Goal: Task Accomplishment & Management: Complete application form

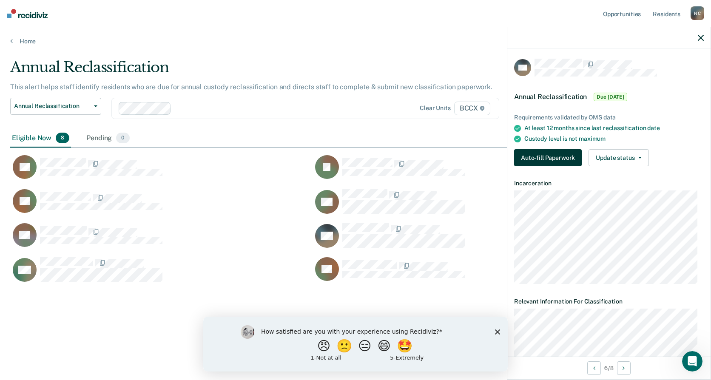
click at [555, 157] on button "Auto-fill Paperwork" at bounding box center [548, 157] width 68 height 17
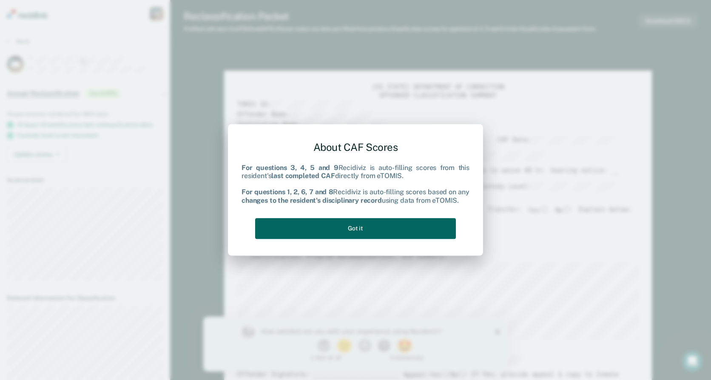
click at [395, 224] on button "Got it" at bounding box center [355, 228] width 201 height 21
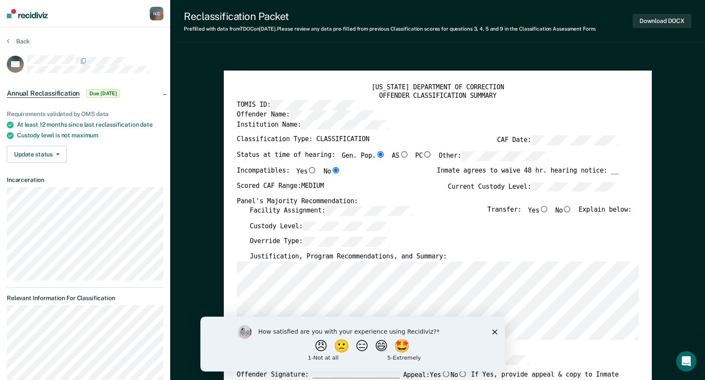
click at [572, 210] on input "No" at bounding box center [566, 209] width 9 height 6
type textarea "x"
radio input "true"
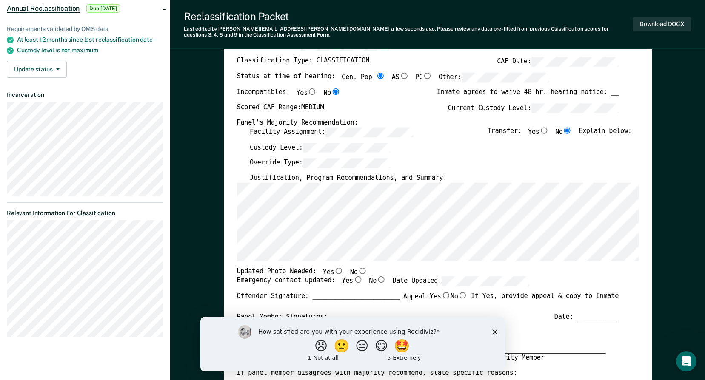
scroll to position [128, 0]
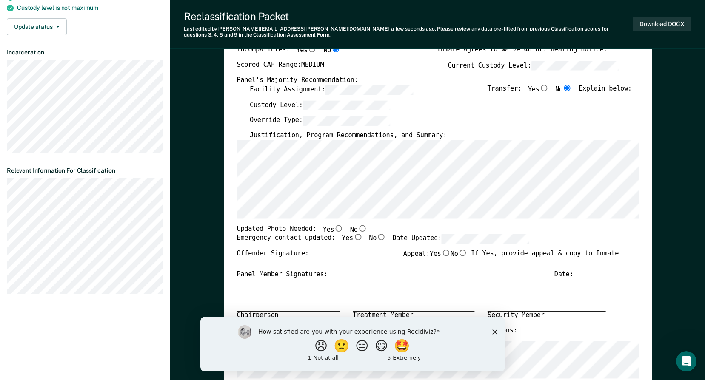
click at [357, 229] on input "No" at bounding box center [361, 228] width 9 height 6
type textarea "x"
radio input "true"
click at [494, 333] on icon "Close survey" at bounding box center [494, 331] width 5 height 5
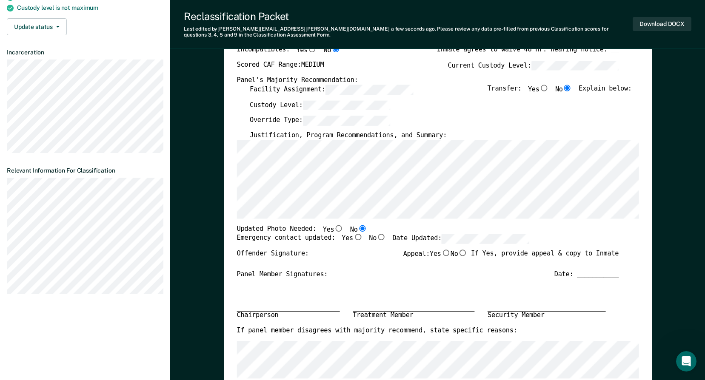
click at [353, 239] on input "Yes" at bounding box center [357, 237] width 9 height 6
type textarea "x"
radio input "true"
click at [376, 239] on input "No" at bounding box center [380, 237] width 9 height 6
type textarea "x"
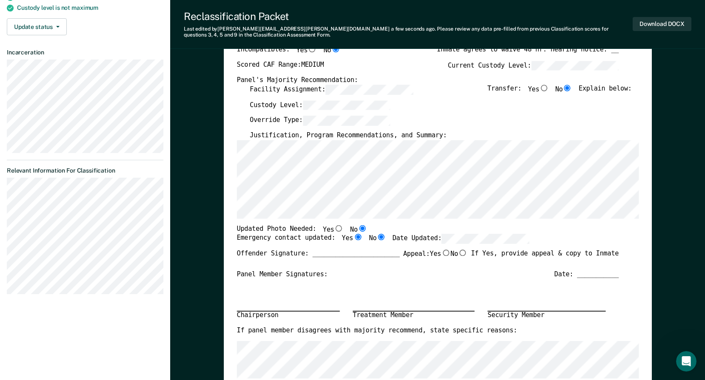
radio input "false"
radio input "true"
click at [389, 314] on div "Treatment Member" at bounding box center [414, 315] width 122 height 9
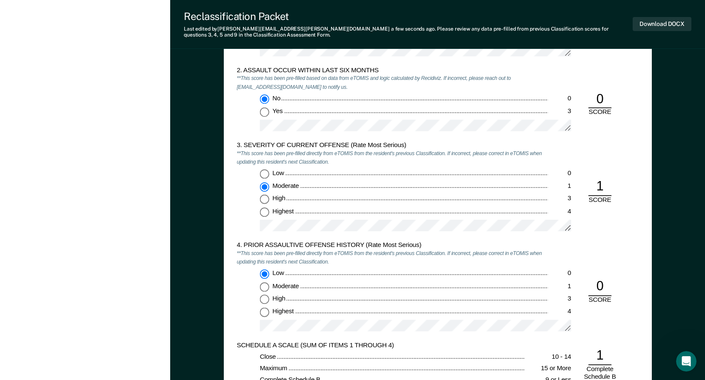
scroll to position [808, 0]
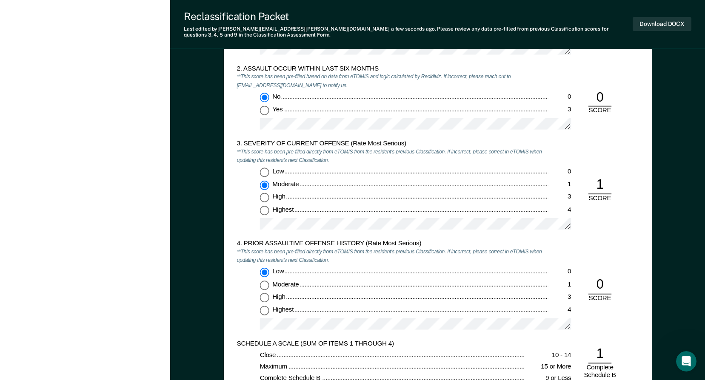
click at [265, 174] on input "Low 0" at bounding box center [264, 172] width 9 height 9
type textarea "x"
radio input "true"
radio input "false"
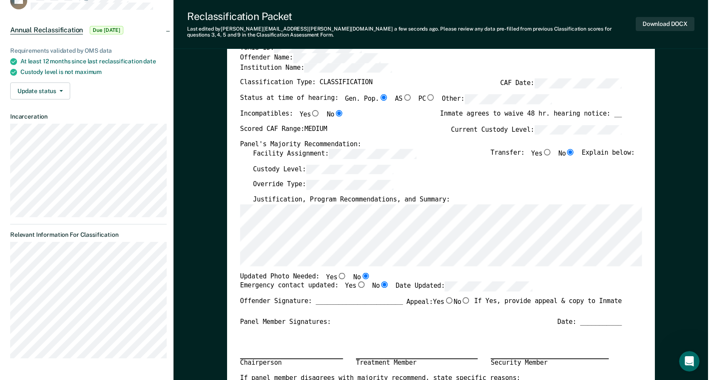
scroll to position [0, 0]
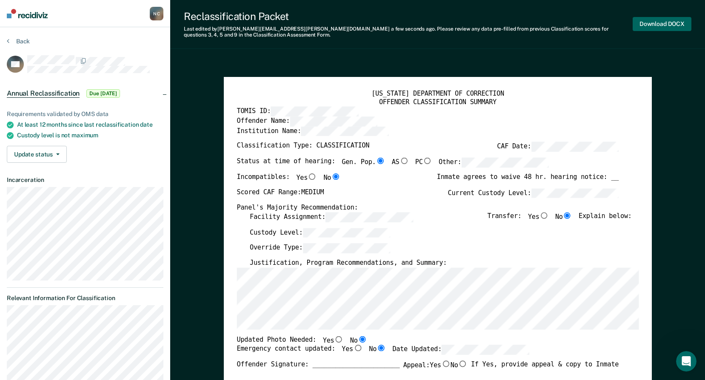
click at [659, 25] on button "Download DOCX" at bounding box center [662, 24] width 59 height 14
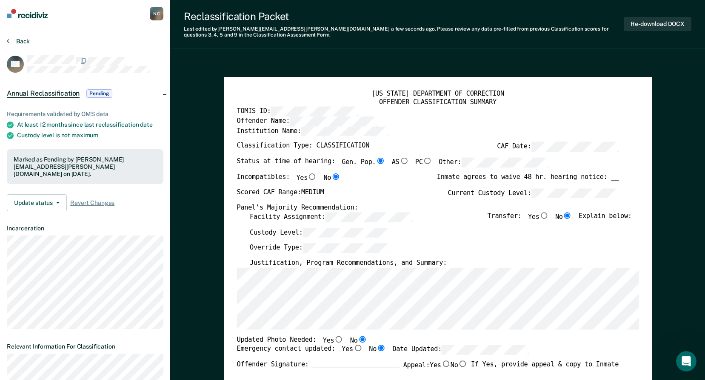
click at [19, 40] on button "Back" at bounding box center [18, 41] width 23 height 8
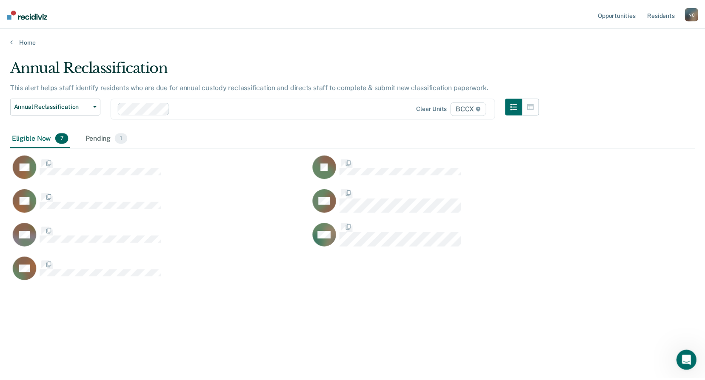
scroll to position [251, 684]
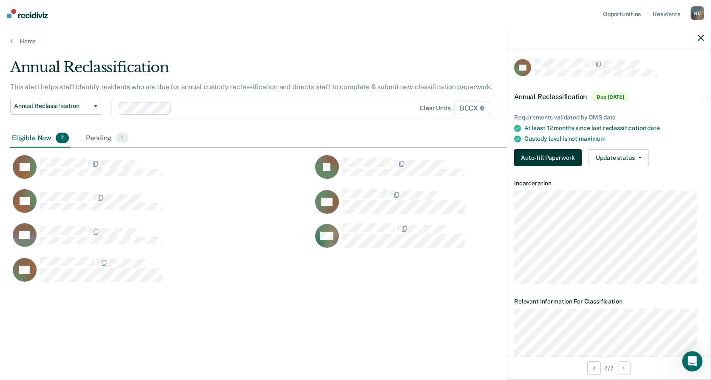
click at [551, 155] on button "Auto-fill Paperwork" at bounding box center [548, 157] width 68 height 17
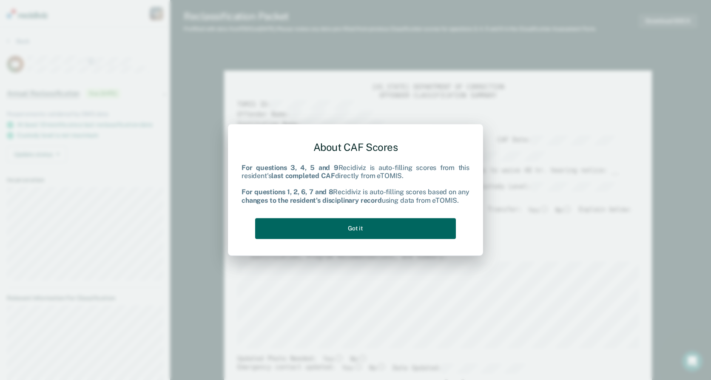
click at [401, 231] on button "Got it" at bounding box center [355, 228] width 201 height 21
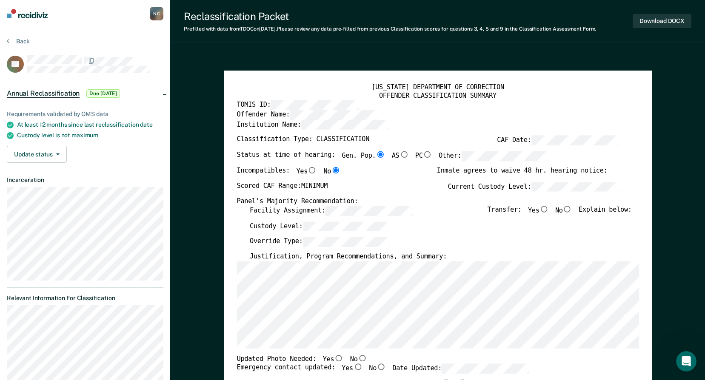
click at [572, 212] on input "No" at bounding box center [566, 209] width 9 height 6
type textarea "x"
radio input "true"
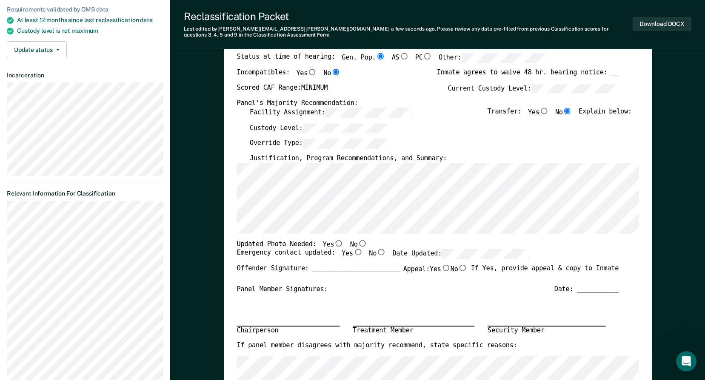
scroll to position [128, 0]
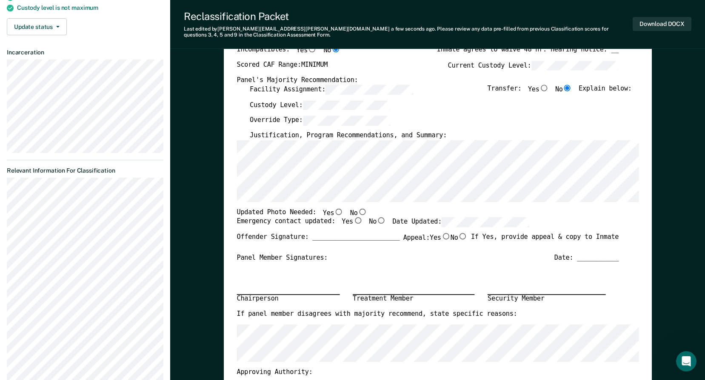
click at [357, 211] on input "No" at bounding box center [361, 211] width 9 height 6
type textarea "x"
radio input "true"
click at [353, 220] on input "Yes" at bounding box center [357, 220] width 9 height 6
type textarea "x"
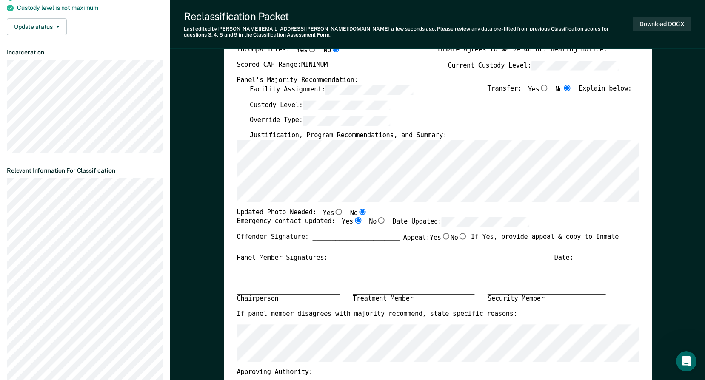
radio input "true"
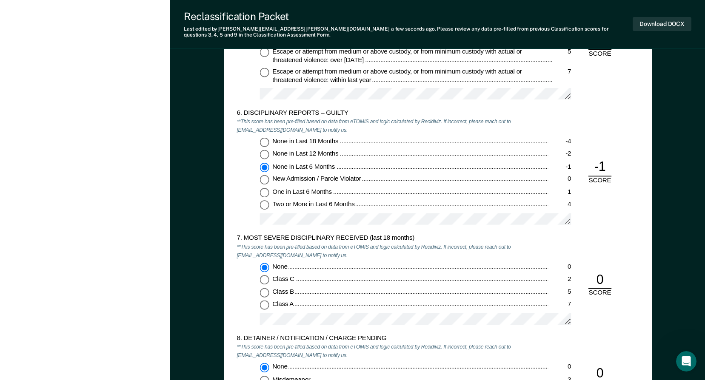
scroll to position [1234, 0]
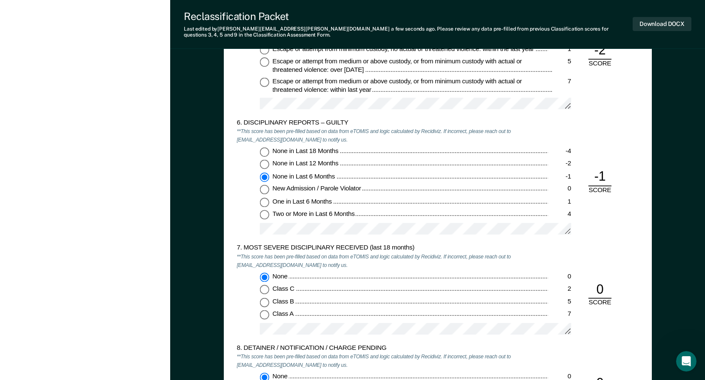
click at [262, 164] on input "None in Last 12 Months -2" at bounding box center [264, 164] width 9 height 9
type textarea "x"
radio input "true"
radio input "false"
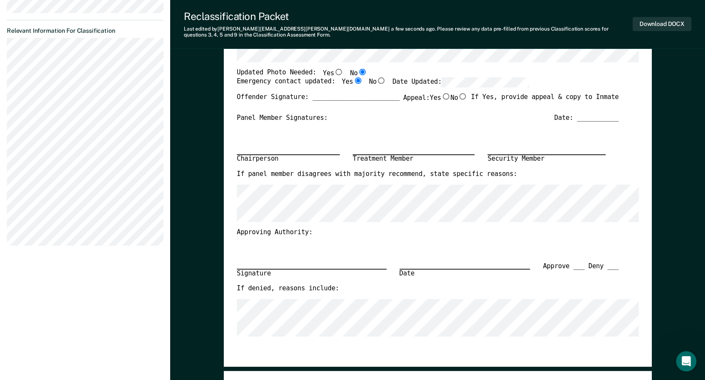
scroll to position [170, 0]
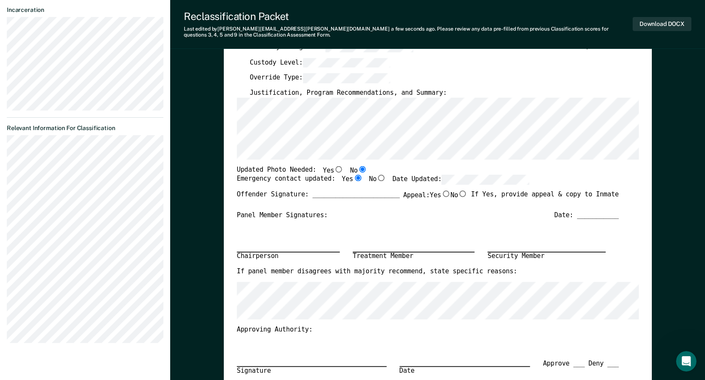
click at [597, 213] on div "Date: ___________" at bounding box center [586, 215] width 64 height 9
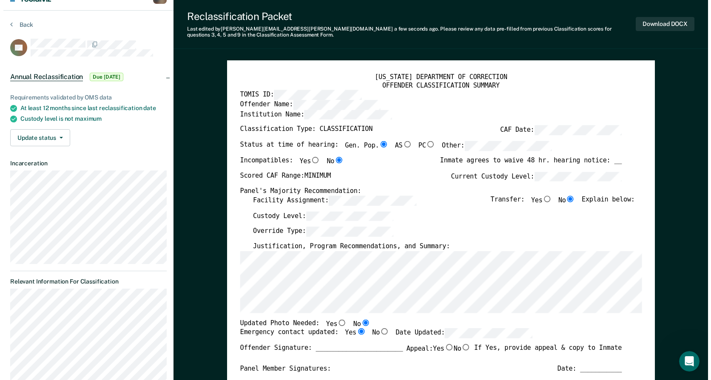
scroll to position [0, 0]
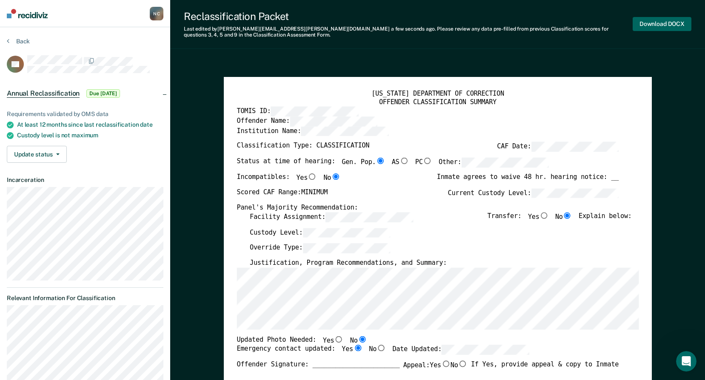
click at [668, 22] on button "Download DOCX" at bounding box center [662, 24] width 59 height 14
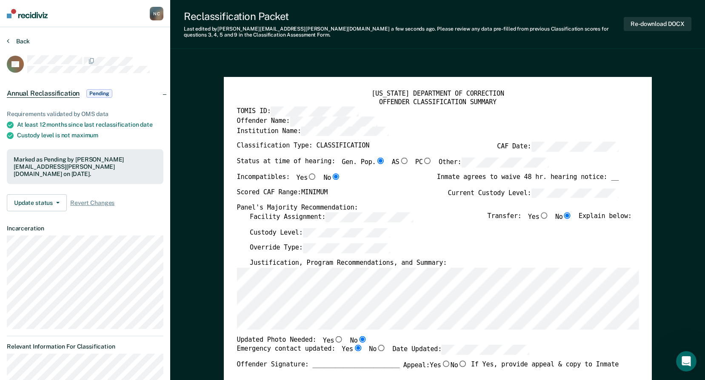
click at [27, 43] on button "Back" at bounding box center [18, 41] width 23 height 8
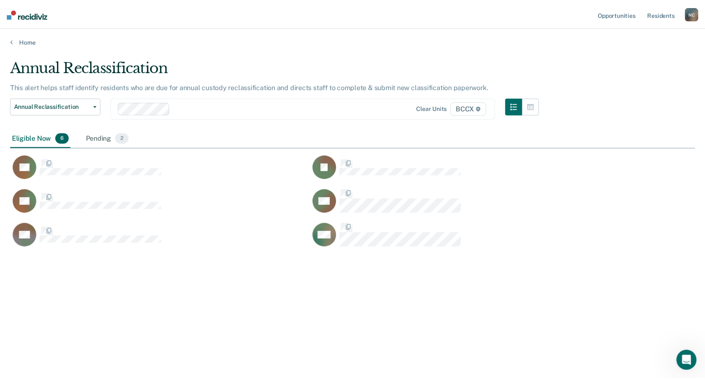
scroll to position [251, 684]
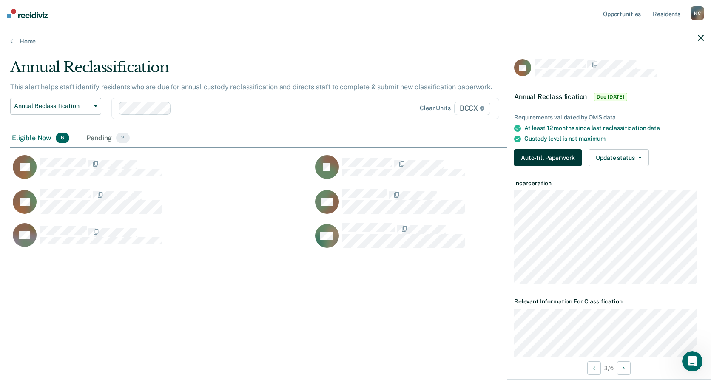
click at [541, 161] on button "Auto-fill Paperwork" at bounding box center [548, 157] width 68 height 17
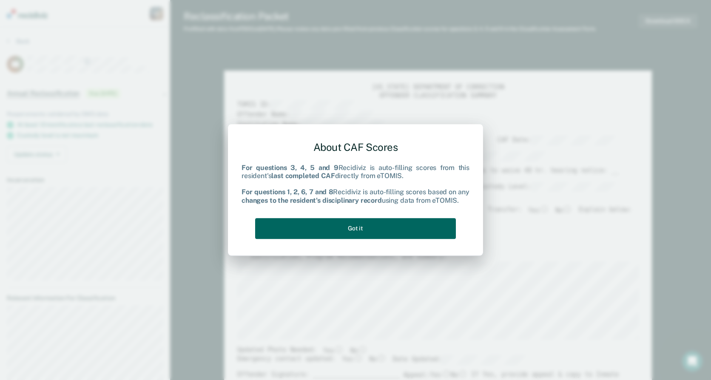
click at [416, 234] on button "Got it" at bounding box center [355, 228] width 201 height 21
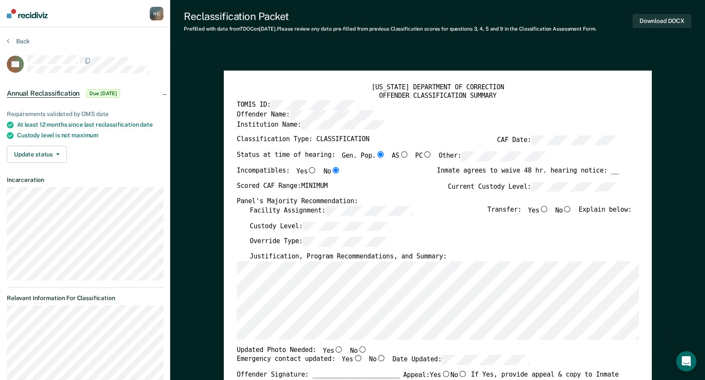
click at [571, 210] on input "No" at bounding box center [566, 209] width 9 height 6
type textarea "x"
radio input "true"
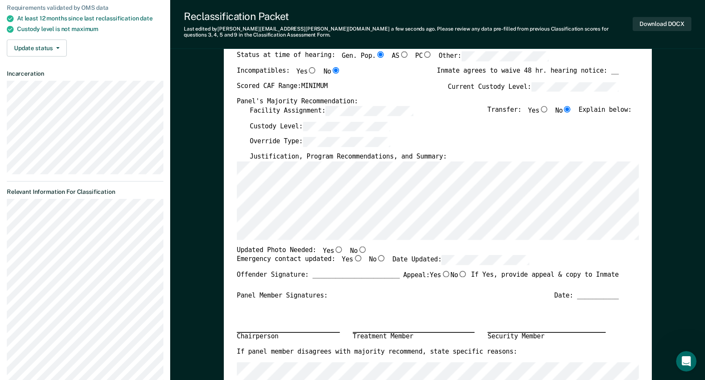
scroll to position [128, 0]
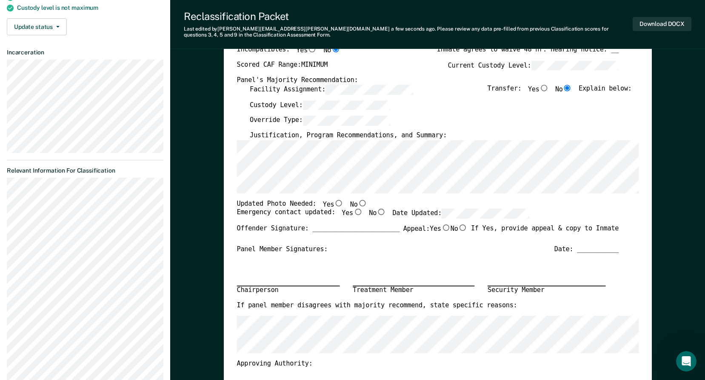
click at [357, 202] on input "No" at bounding box center [361, 203] width 9 height 6
type textarea "x"
radio input "true"
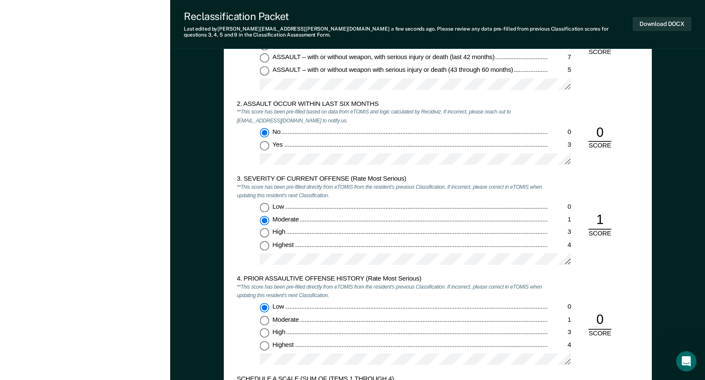
scroll to position [808, 0]
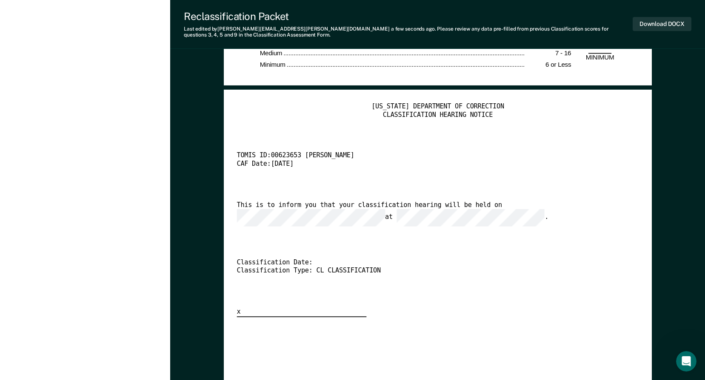
scroll to position [1744, 0]
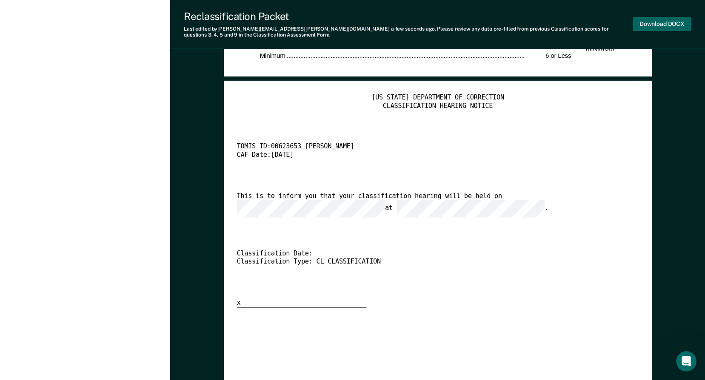
click at [671, 24] on button "Download DOCX" at bounding box center [662, 24] width 59 height 14
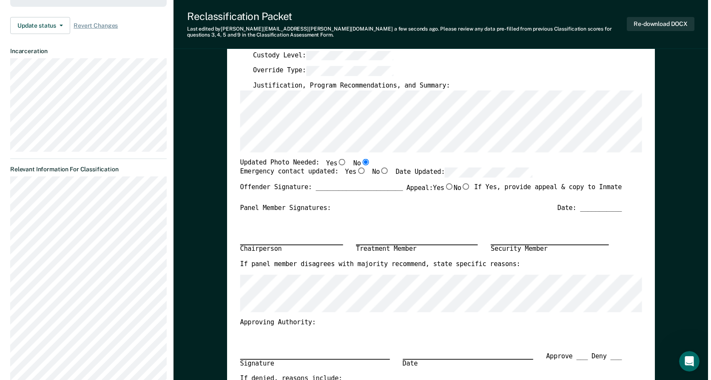
scroll to position [0, 0]
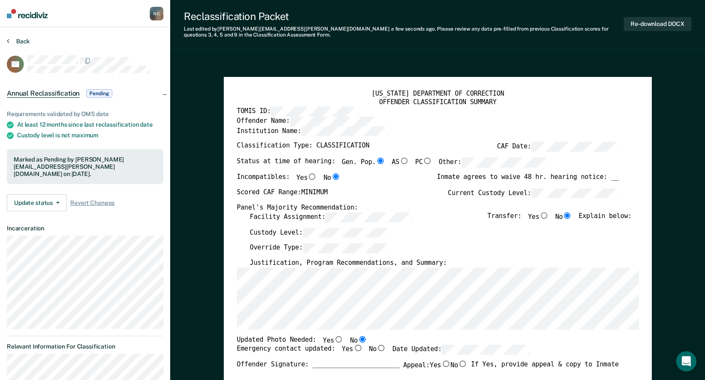
click at [16, 40] on button "Back" at bounding box center [18, 41] width 23 height 8
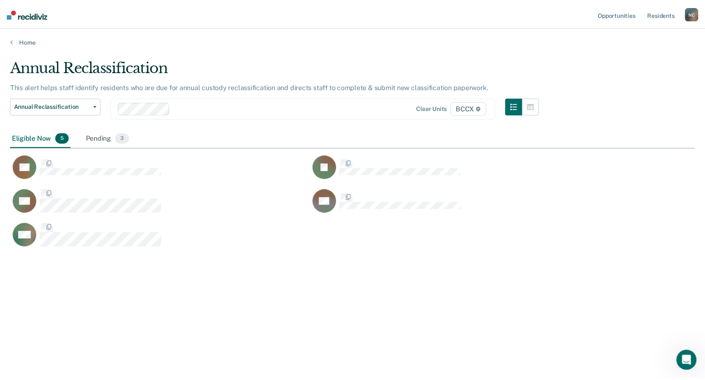
scroll to position [251, 684]
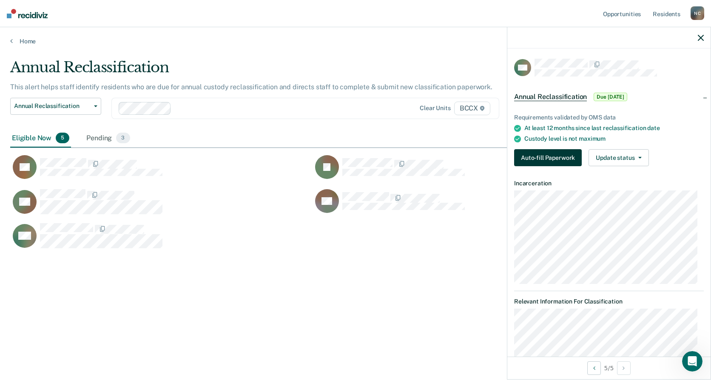
click at [537, 152] on button "Auto-fill Paperwork" at bounding box center [548, 157] width 68 height 17
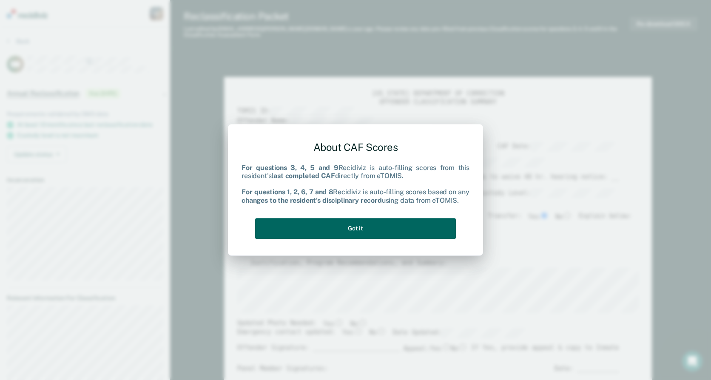
click at [400, 231] on button "Got it" at bounding box center [355, 228] width 201 height 21
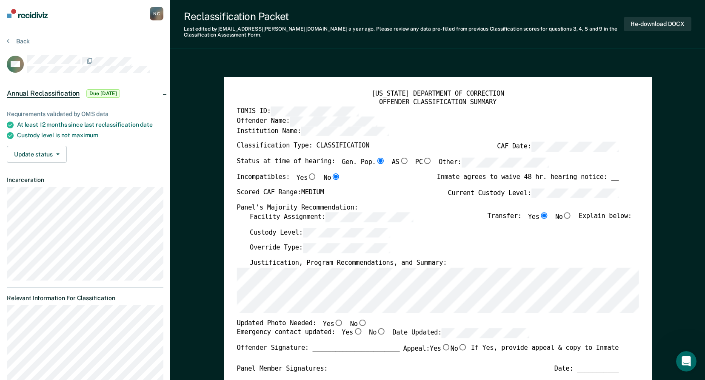
click at [572, 212] on input "No" at bounding box center [566, 215] width 9 height 6
type textarea "x"
radio input "false"
radio input "true"
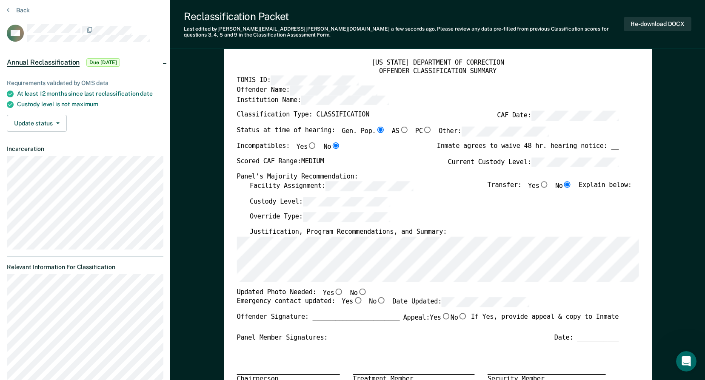
scroll to position [85, 0]
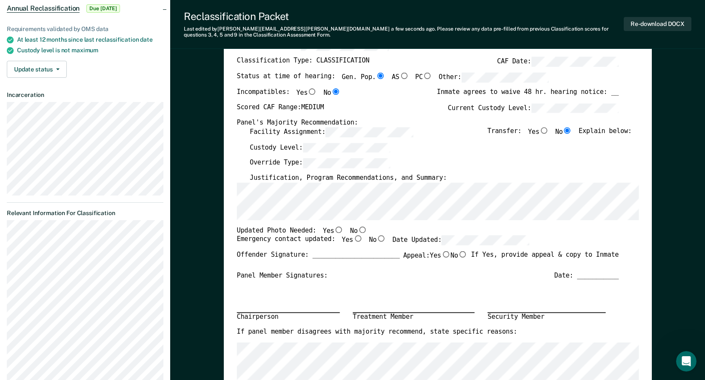
click at [357, 231] on input "No" at bounding box center [361, 229] width 9 height 6
type textarea "x"
radio input "true"
click at [353, 238] on input "Yes" at bounding box center [357, 239] width 9 height 6
type textarea "x"
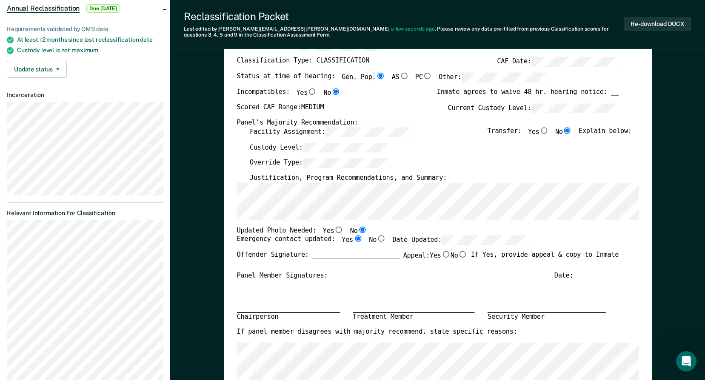
radio input "true"
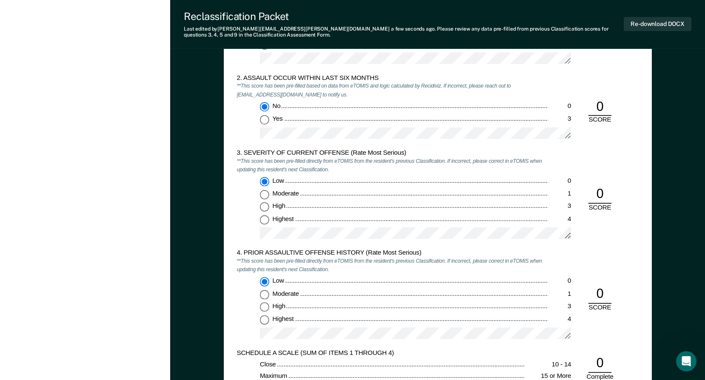
scroll to position [808, 0]
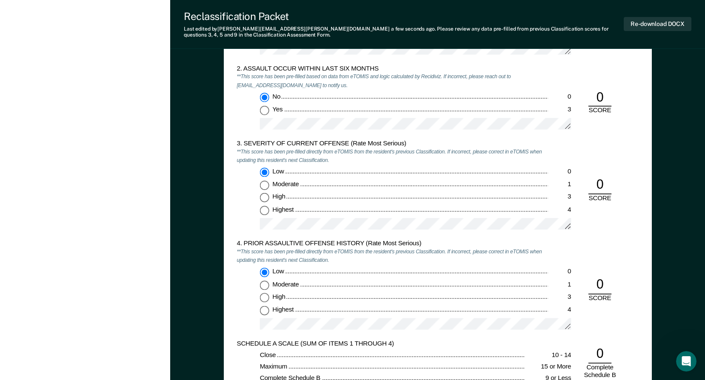
click at [266, 185] on input "Moderate 1" at bounding box center [264, 184] width 9 height 9
type textarea "x"
radio input "false"
radio input "true"
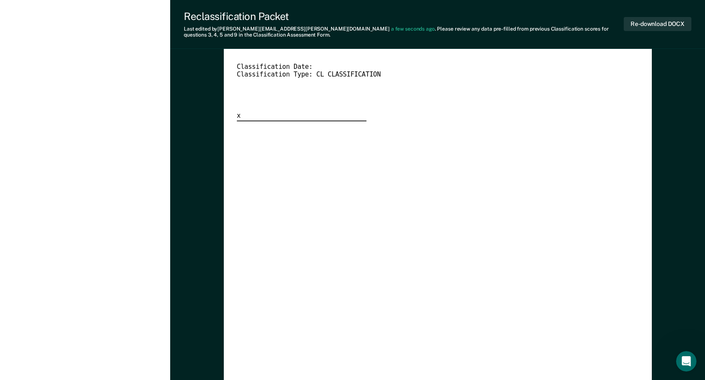
scroll to position [1957, 0]
click at [680, 27] on button "Re-download DOCX" at bounding box center [658, 24] width 68 height 14
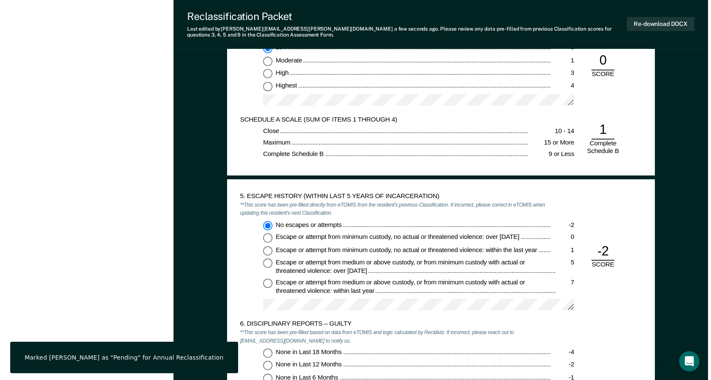
scroll to position [0, 0]
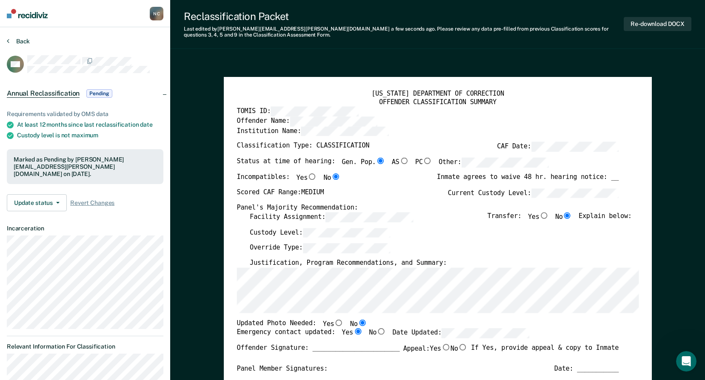
click at [26, 39] on button "Back" at bounding box center [18, 41] width 23 height 8
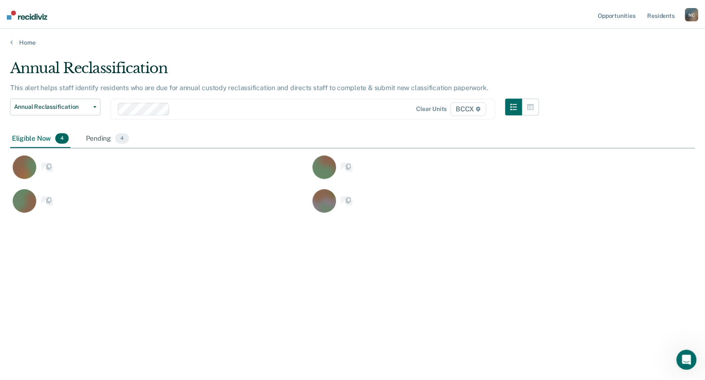
scroll to position [251, 684]
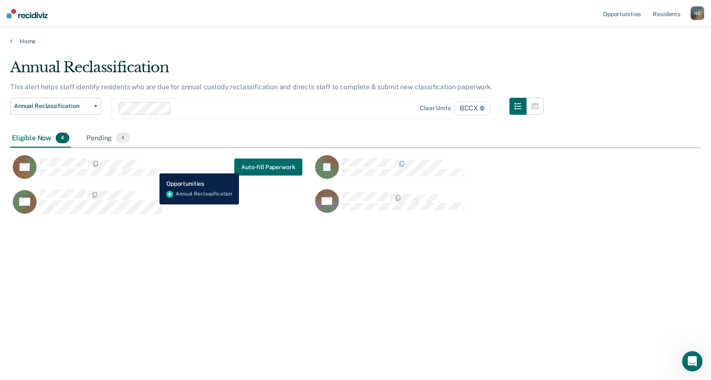
click at [153, 167] on div "CaseloadOpportunityCell-00564260" at bounding box center [101, 163] width 123 height 11
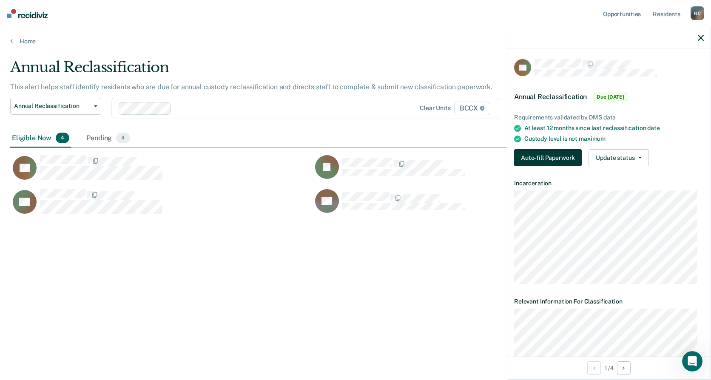
click at [565, 159] on button "Auto-fill Paperwork" at bounding box center [548, 157] width 68 height 17
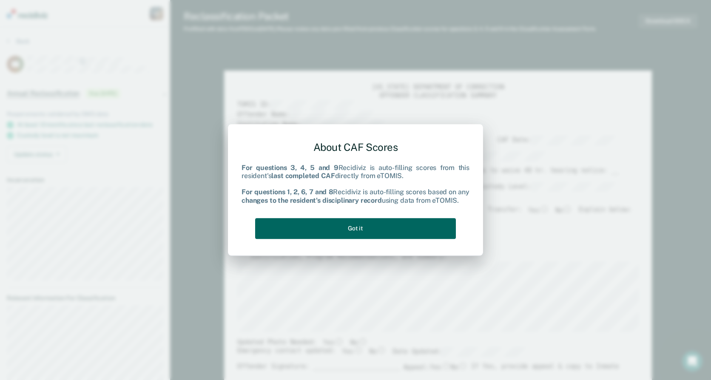
click at [411, 231] on button "Got it" at bounding box center [355, 228] width 201 height 21
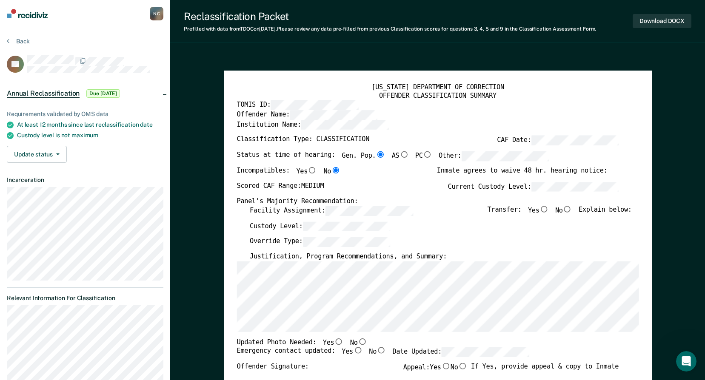
click at [572, 207] on input "No" at bounding box center [566, 209] width 9 height 6
type textarea "x"
radio input "true"
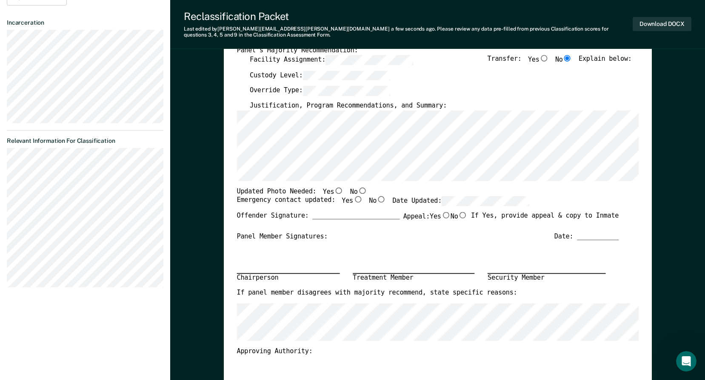
scroll to position [170, 0]
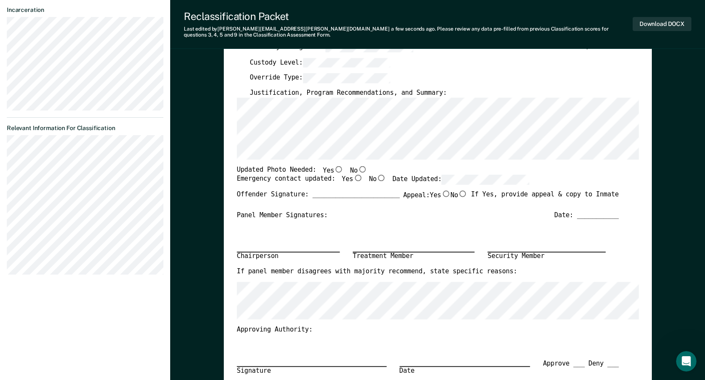
click at [357, 170] on input "No" at bounding box center [361, 169] width 9 height 6
type textarea "x"
radio input "true"
click at [353, 180] on input "Yes" at bounding box center [357, 178] width 9 height 6
type textarea "x"
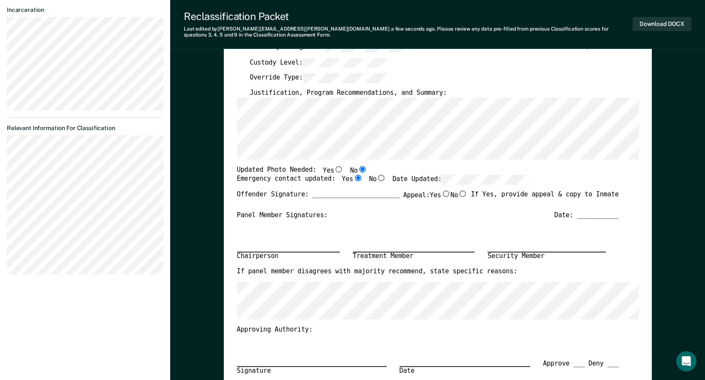
radio input "true"
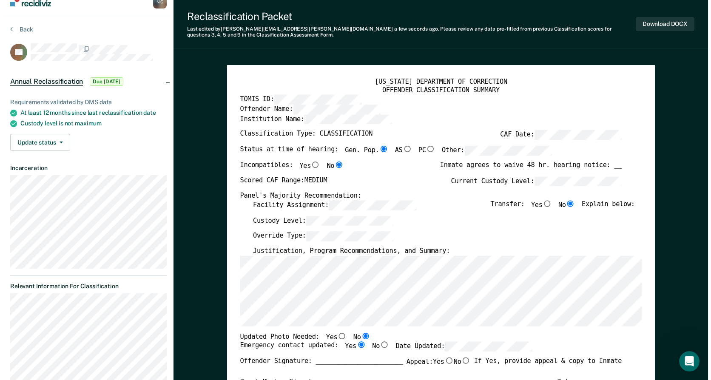
scroll to position [0, 0]
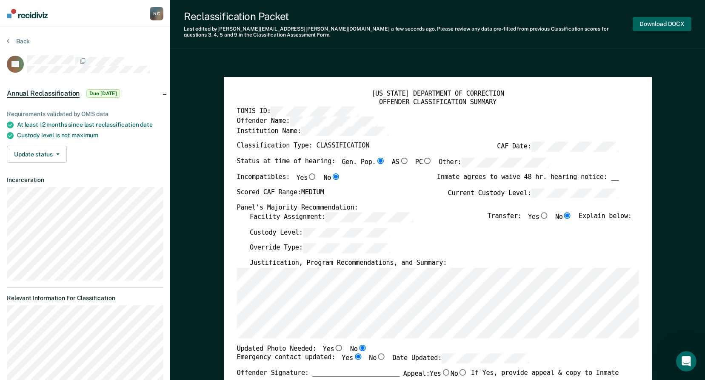
click at [666, 23] on button "Download DOCX" at bounding box center [662, 24] width 59 height 14
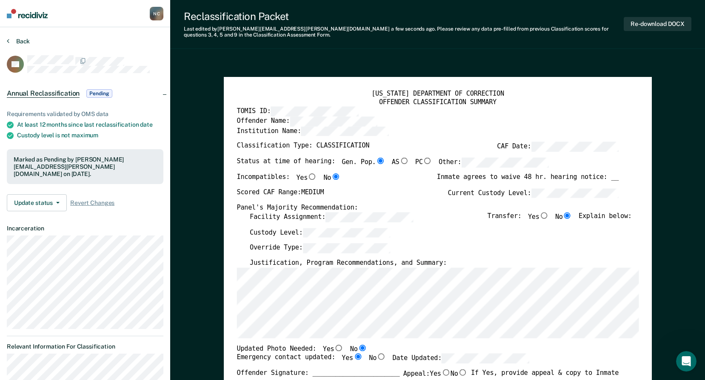
click at [27, 40] on button "Back" at bounding box center [18, 41] width 23 height 8
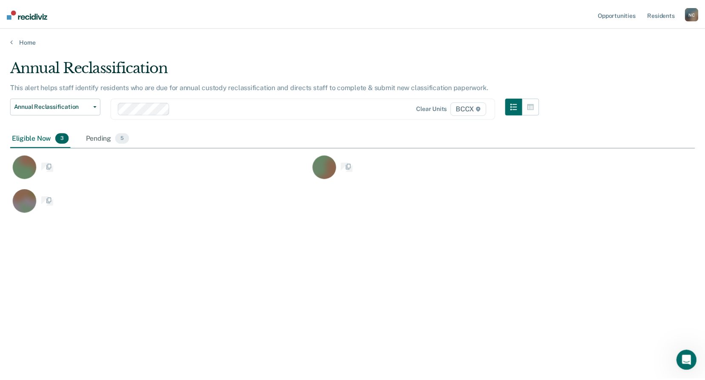
scroll to position [251, 684]
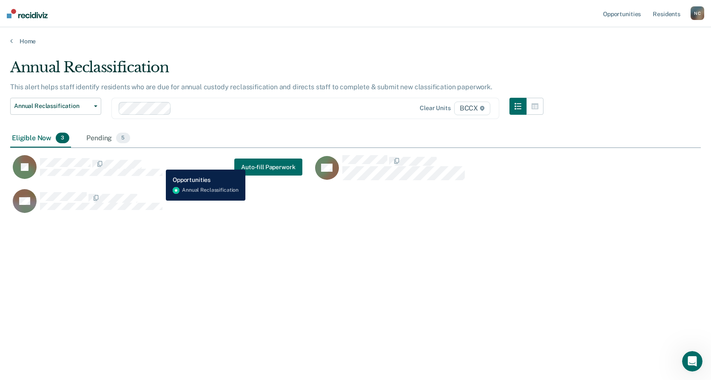
click at [160, 163] on div "CaseloadOpportunityCell-00445644" at bounding box center [101, 163] width 123 height 11
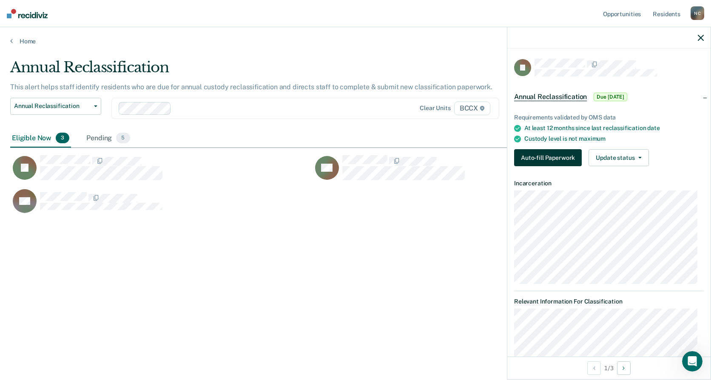
click at [565, 158] on button "Auto-fill Paperwork" at bounding box center [548, 157] width 68 height 17
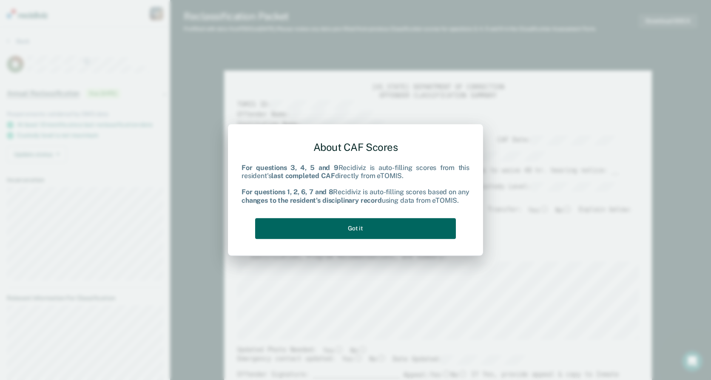
click at [434, 230] on button "Got it" at bounding box center [355, 228] width 201 height 21
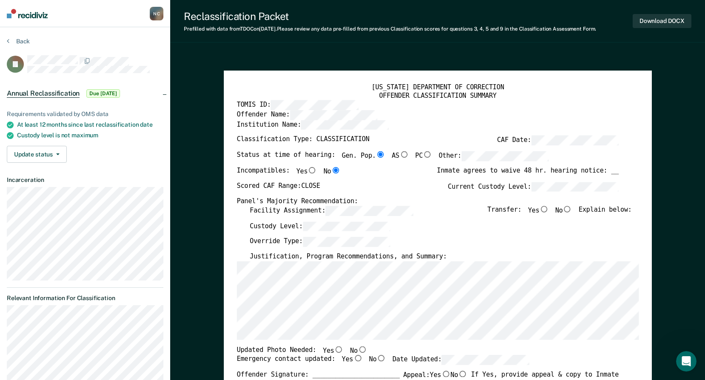
click at [572, 211] on input "No" at bounding box center [566, 209] width 9 height 6
type textarea "x"
radio input "true"
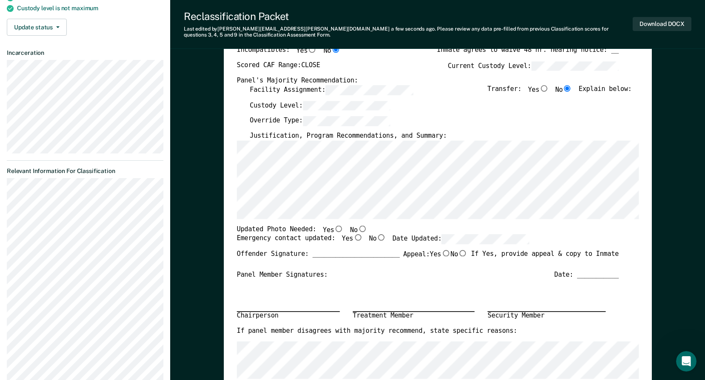
scroll to position [128, 0]
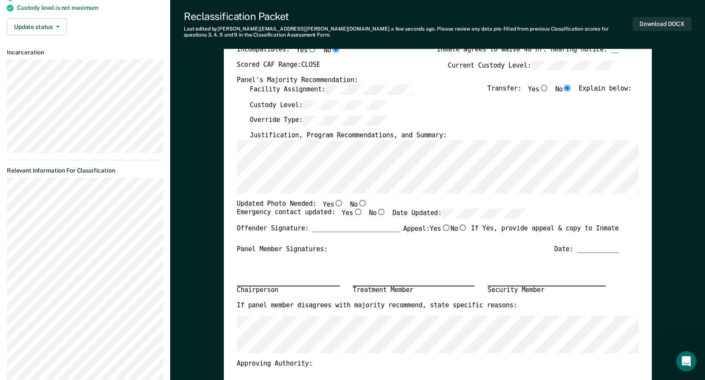
click at [357, 202] on input "No" at bounding box center [361, 203] width 9 height 6
type textarea "x"
radio input "true"
click at [376, 210] on input "No" at bounding box center [380, 212] width 9 height 6
type textarea "x"
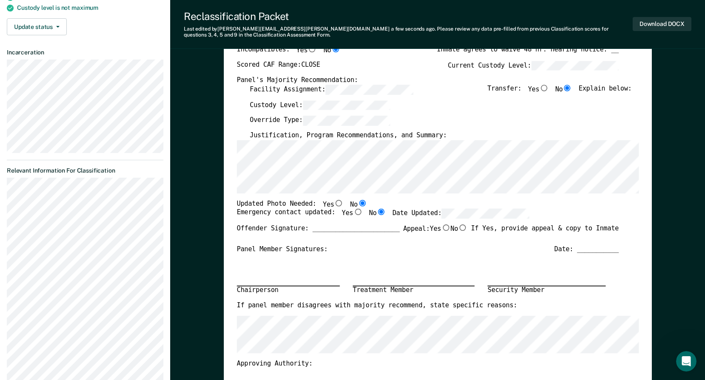
radio input "true"
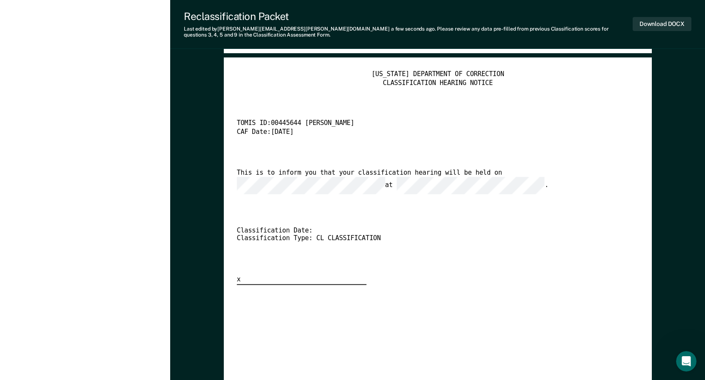
scroll to position [1829, 0]
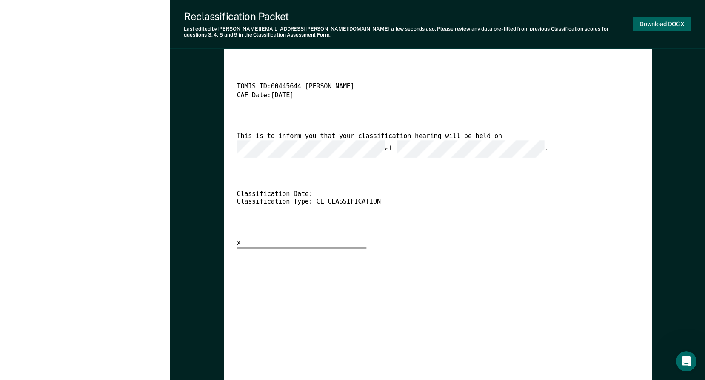
click at [654, 19] on button "Download DOCX" at bounding box center [662, 24] width 59 height 14
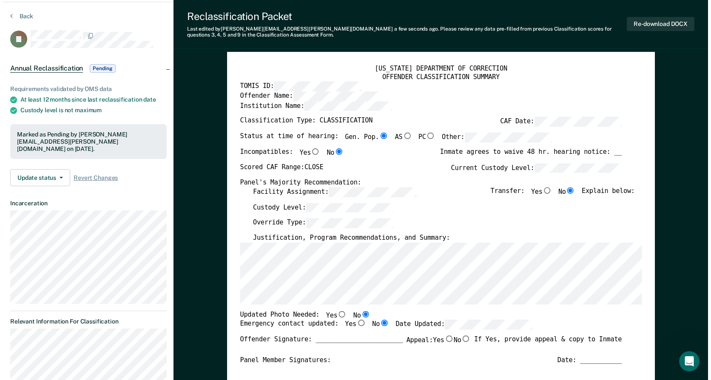
scroll to position [0, 0]
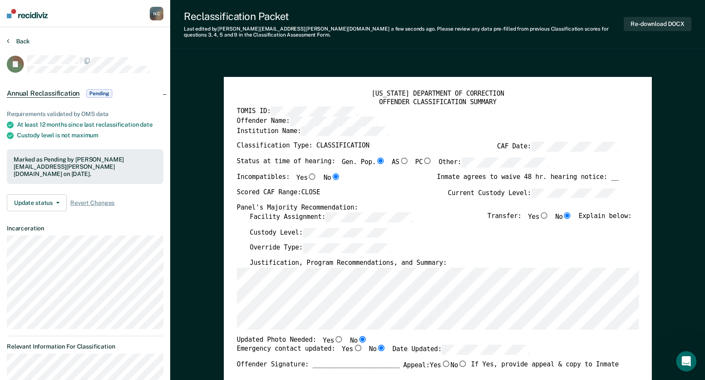
click at [21, 43] on button "Back" at bounding box center [18, 41] width 23 height 8
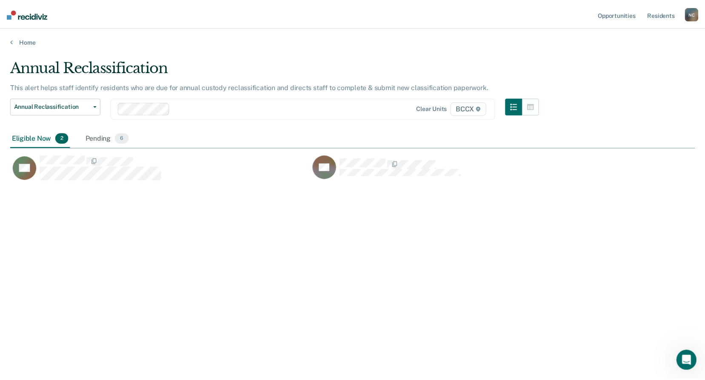
scroll to position [251, 684]
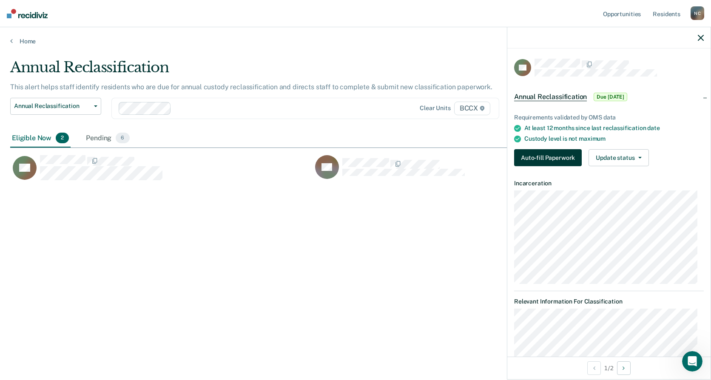
click at [565, 163] on button "Auto-fill Paperwork" at bounding box center [548, 157] width 68 height 17
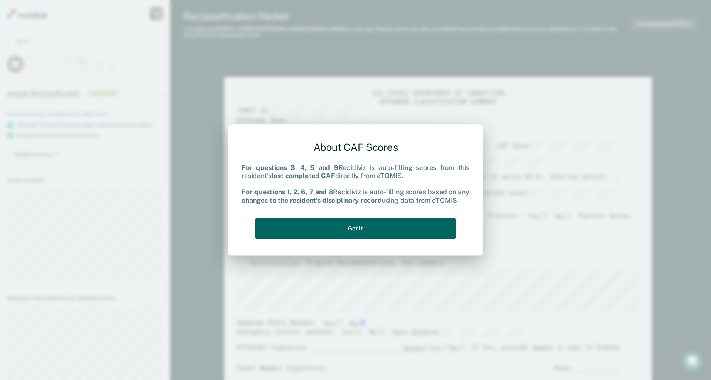
click at [348, 231] on button "Got it" at bounding box center [355, 228] width 201 height 21
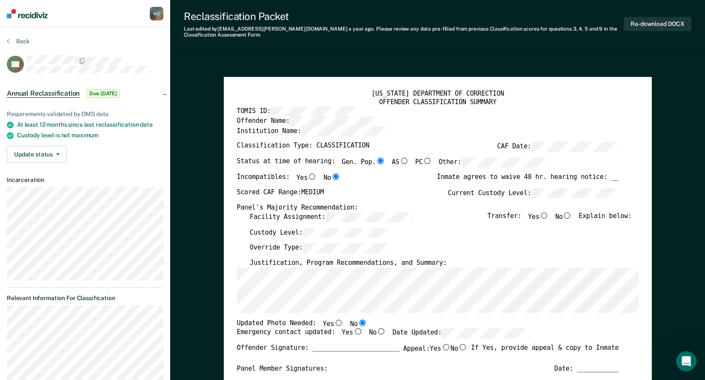
click at [571, 212] on input "No" at bounding box center [566, 215] width 9 height 6
type textarea "x"
radio input "true"
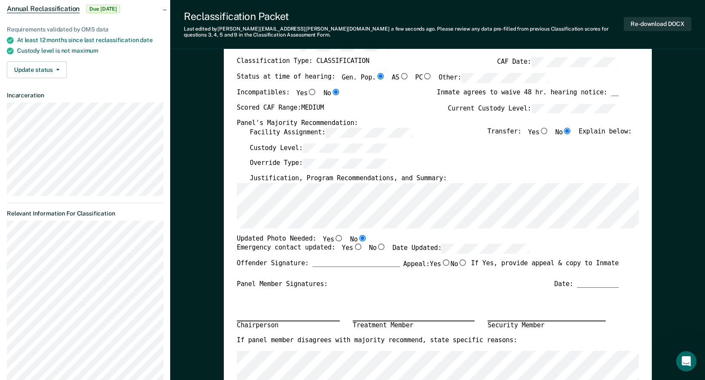
scroll to position [85, 0]
click at [376, 244] on input "No" at bounding box center [380, 246] width 9 height 6
type textarea "x"
radio input "true"
click at [353, 248] on input "Yes" at bounding box center [357, 246] width 9 height 6
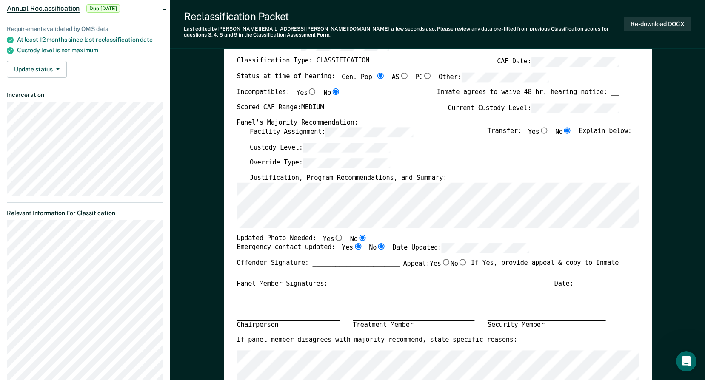
type textarea "x"
radio input "true"
radio input "false"
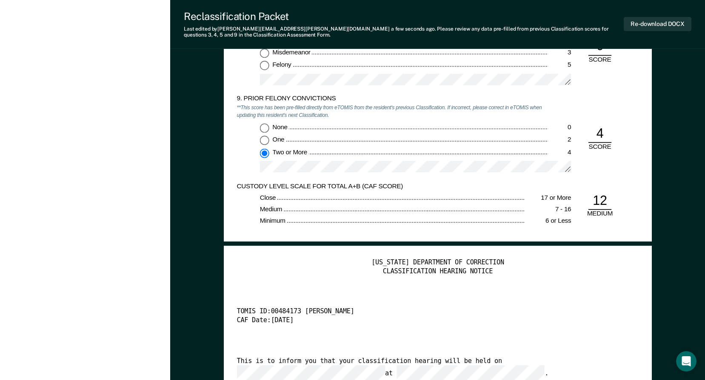
scroll to position [1702, 0]
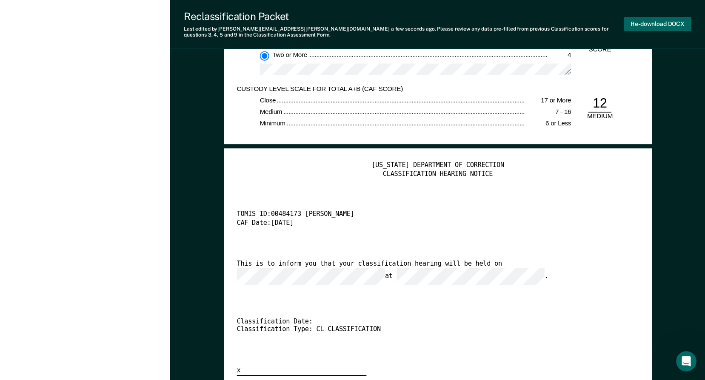
click at [663, 23] on button "Re-download DOCX" at bounding box center [658, 24] width 68 height 14
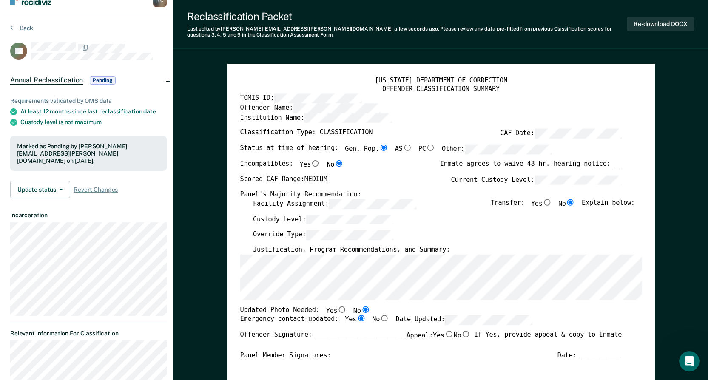
scroll to position [0, 0]
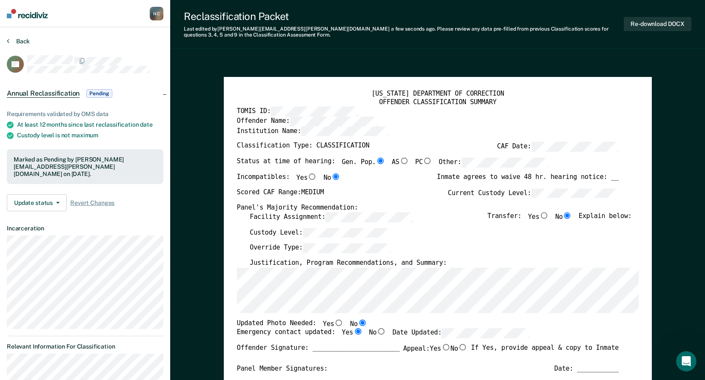
click at [29, 39] on button "Back" at bounding box center [18, 41] width 23 height 8
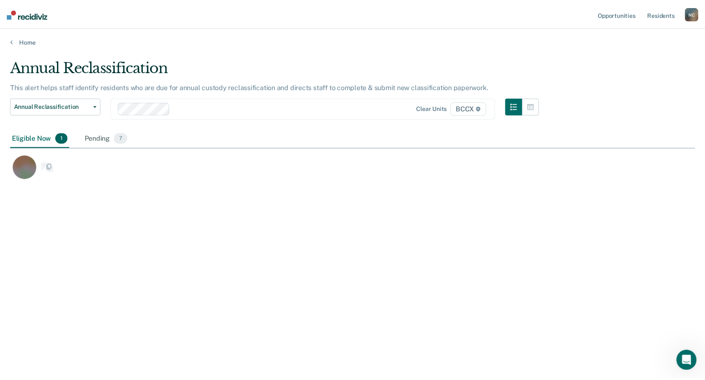
scroll to position [251, 684]
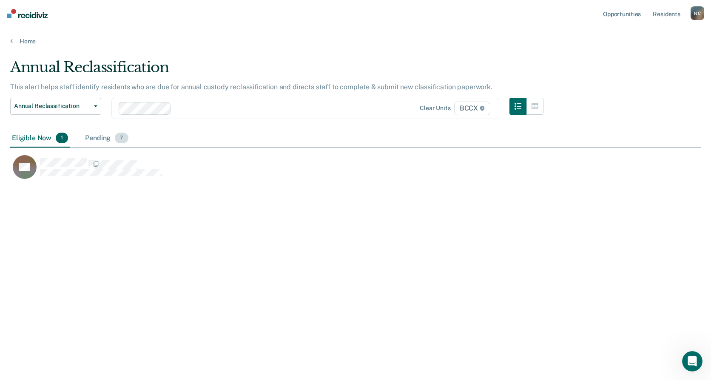
click at [108, 139] on div "Pending 7" at bounding box center [106, 138] width 46 height 19
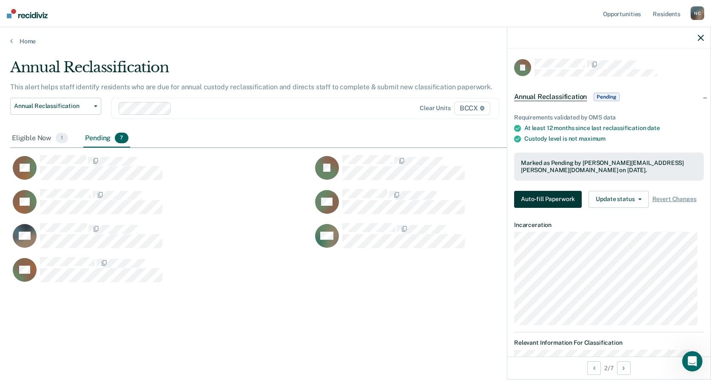
click at [526, 192] on button "Auto-fill Paperwork" at bounding box center [548, 199] width 68 height 17
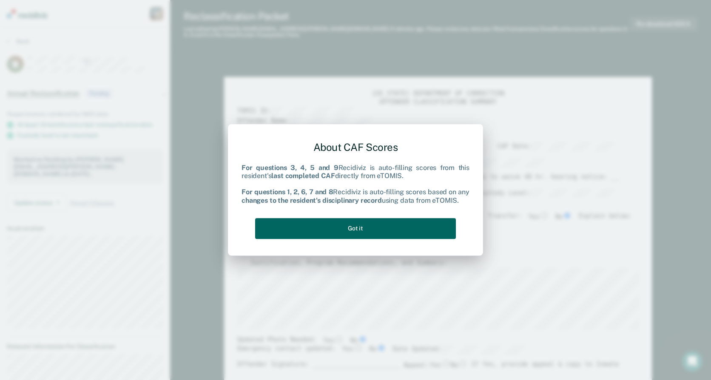
click at [417, 227] on button "Got it" at bounding box center [355, 228] width 201 height 21
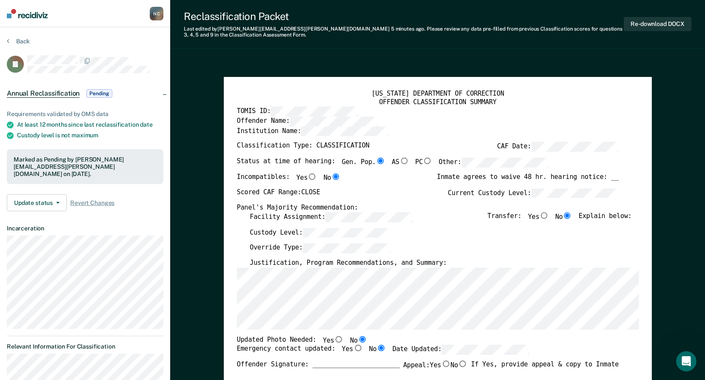
click at [308, 179] on input "Yes" at bounding box center [312, 176] width 9 height 6
type textarea "x"
radio input "true"
radio input "false"
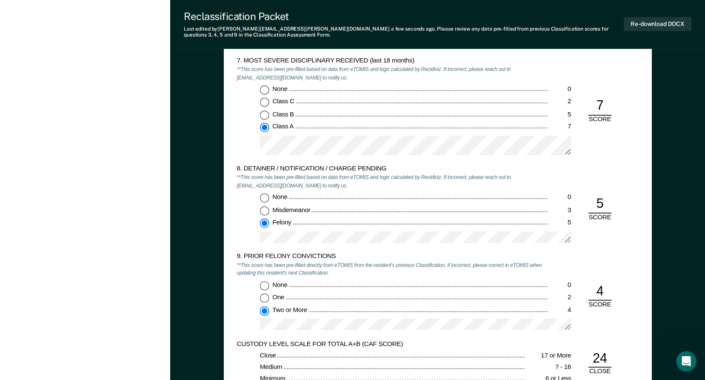
scroll to position [1744, 0]
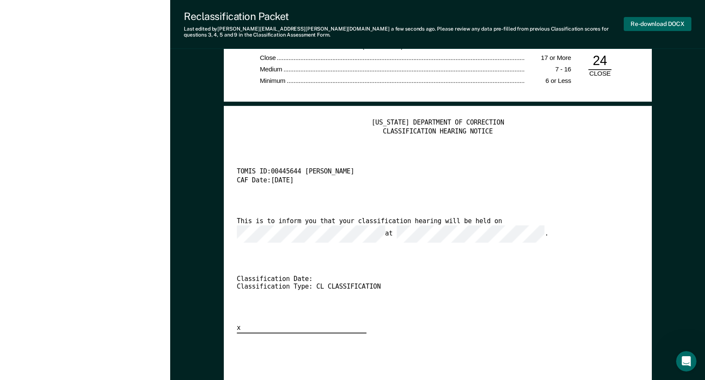
click at [660, 21] on button "Re-download DOCX" at bounding box center [658, 24] width 68 height 14
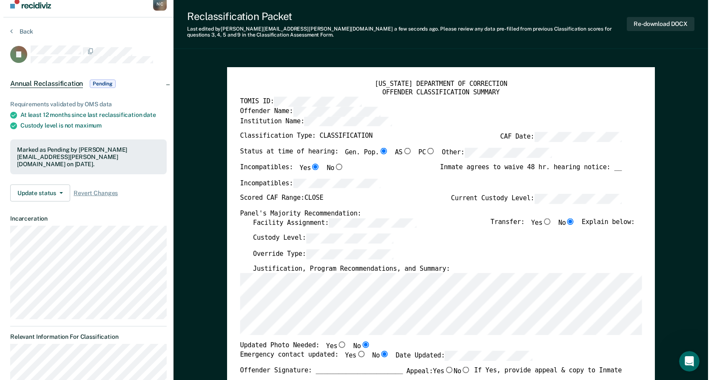
scroll to position [0, 0]
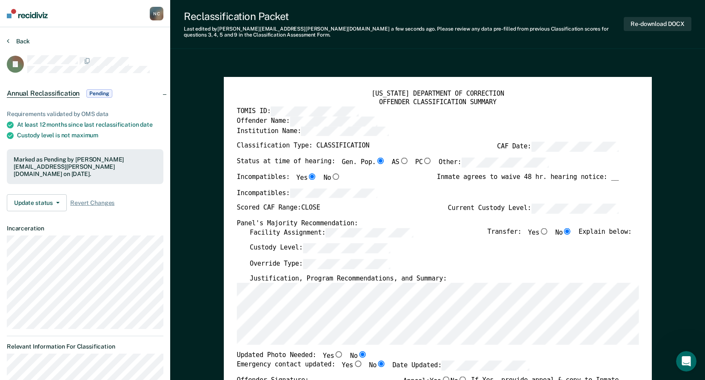
click at [21, 43] on button "Back" at bounding box center [18, 41] width 23 height 8
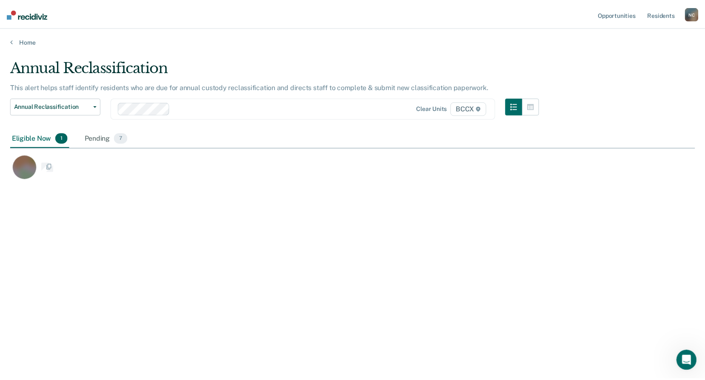
scroll to position [251, 684]
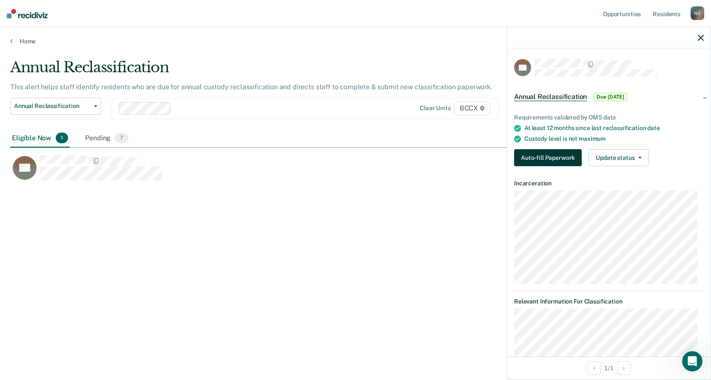
click at [571, 152] on button "Auto-fill Paperwork" at bounding box center [548, 157] width 68 height 17
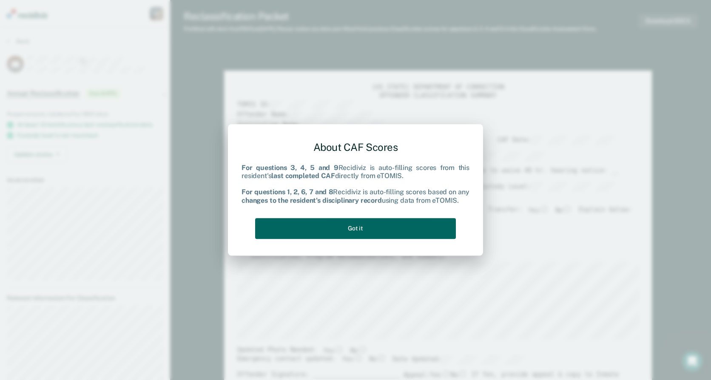
click at [378, 231] on button "Got it" at bounding box center [355, 228] width 201 height 21
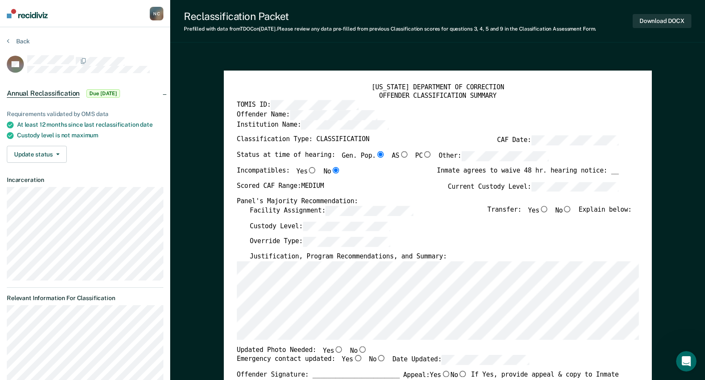
click at [572, 208] on input "No" at bounding box center [566, 209] width 9 height 6
type textarea "x"
radio input "true"
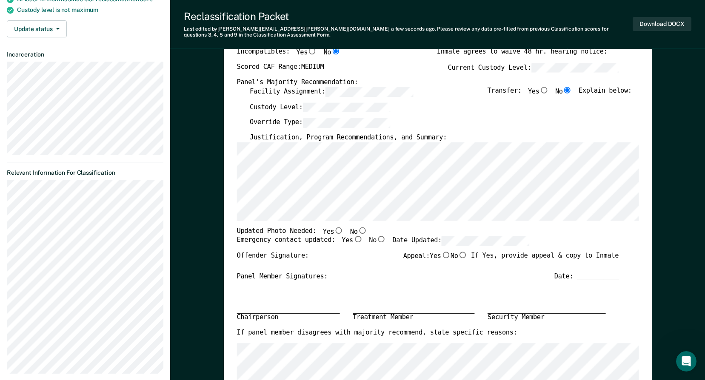
scroll to position [128, 0]
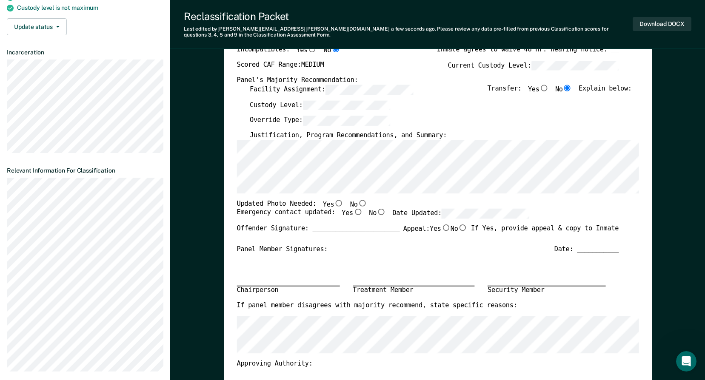
click at [357, 202] on input "No" at bounding box center [361, 203] width 9 height 6
type textarea "x"
radio input "true"
click at [353, 211] on input "Yes" at bounding box center [357, 212] width 9 height 6
type textarea "x"
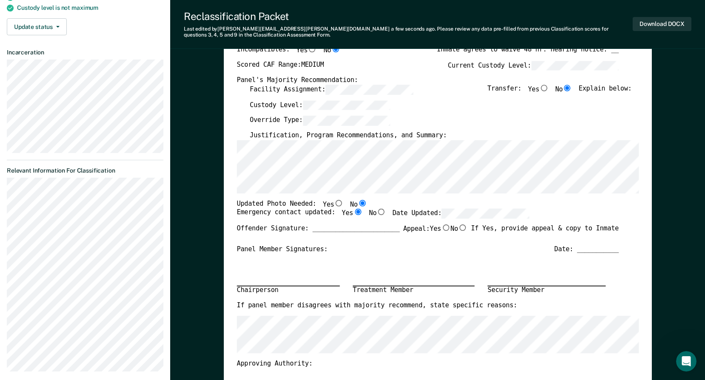
radio input "true"
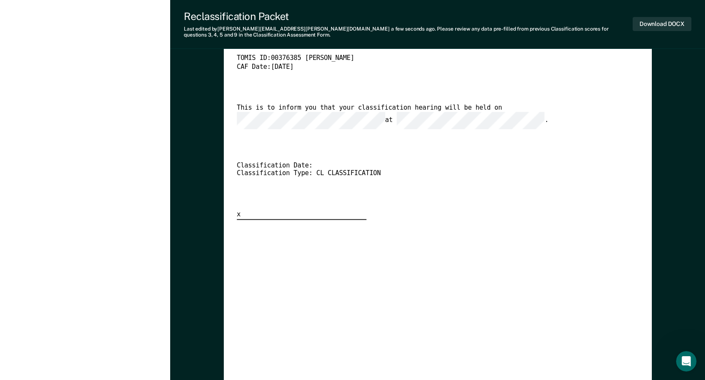
scroll to position [1872, 0]
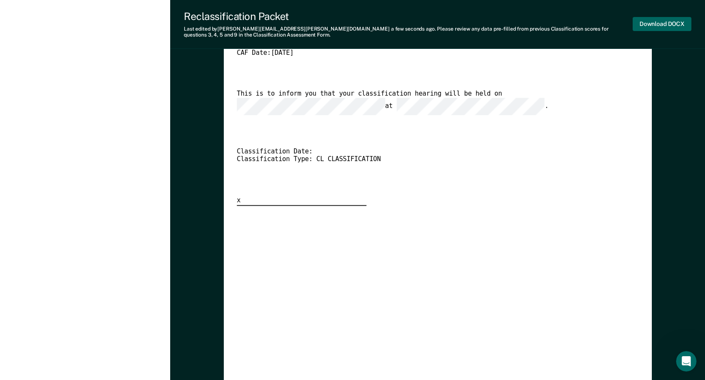
click at [671, 24] on button "Download DOCX" at bounding box center [662, 24] width 59 height 14
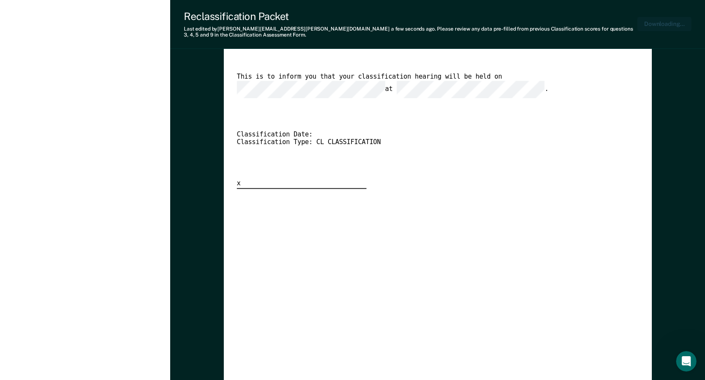
type textarea "x"
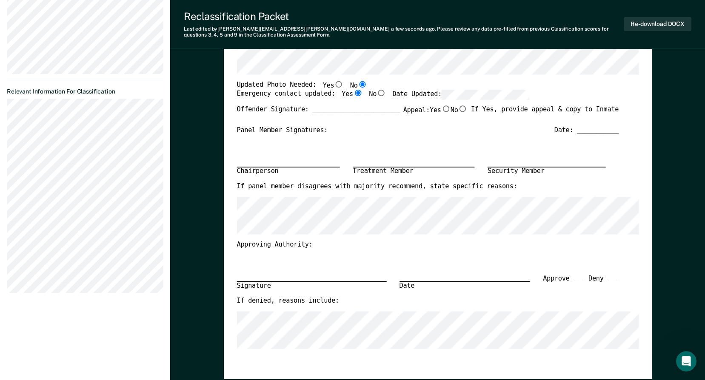
scroll to position [0, 0]
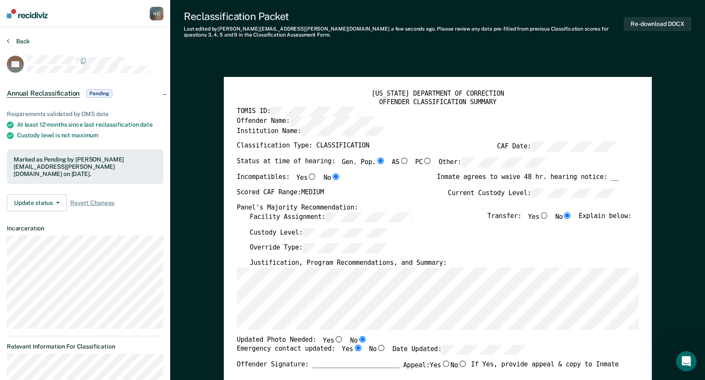
click at [17, 39] on button "Back" at bounding box center [18, 41] width 23 height 8
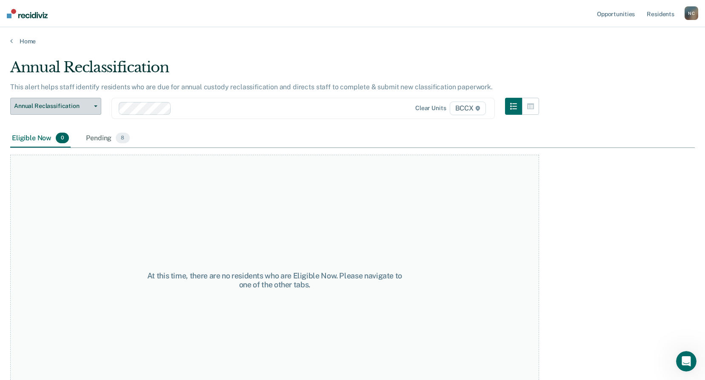
click at [65, 110] on span "Annual Reclassification" at bounding box center [52, 106] width 77 height 7
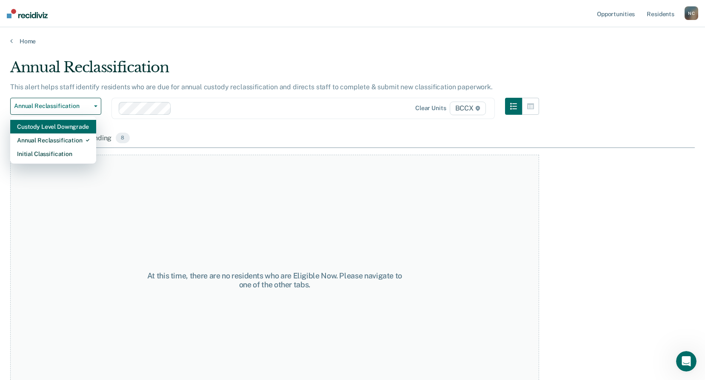
click at [68, 128] on div "Custody Level Downgrade" at bounding box center [53, 127] width 72 height 14
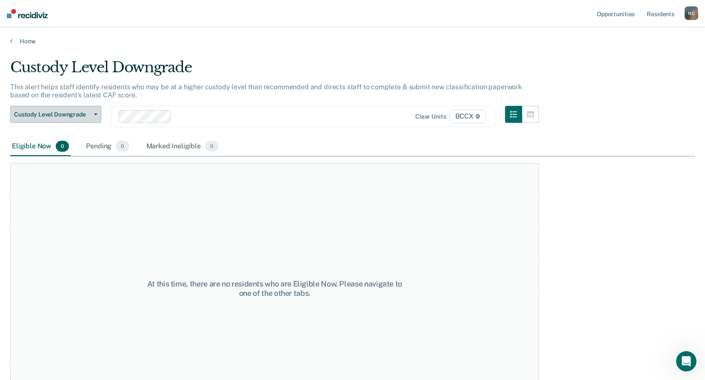
click at [71, 116] on span "Custody Level Downgrade" at bounding box center [52, 114] width 77 height 7
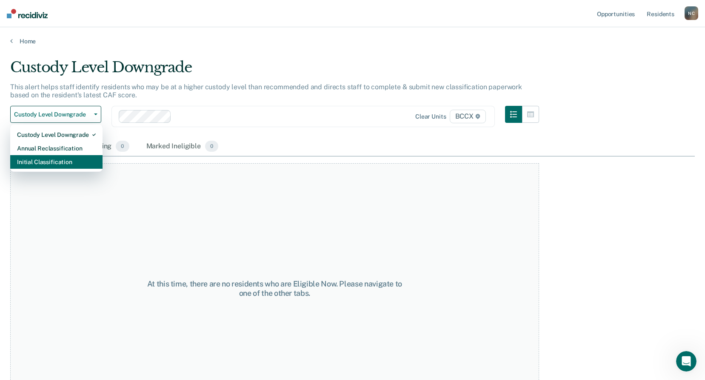
click at [75, 162] on div "Initial Classification" at bounding box center [56, 162] width 79 height 14
